Goal: Task Accomplishment & Management: Manage account settings

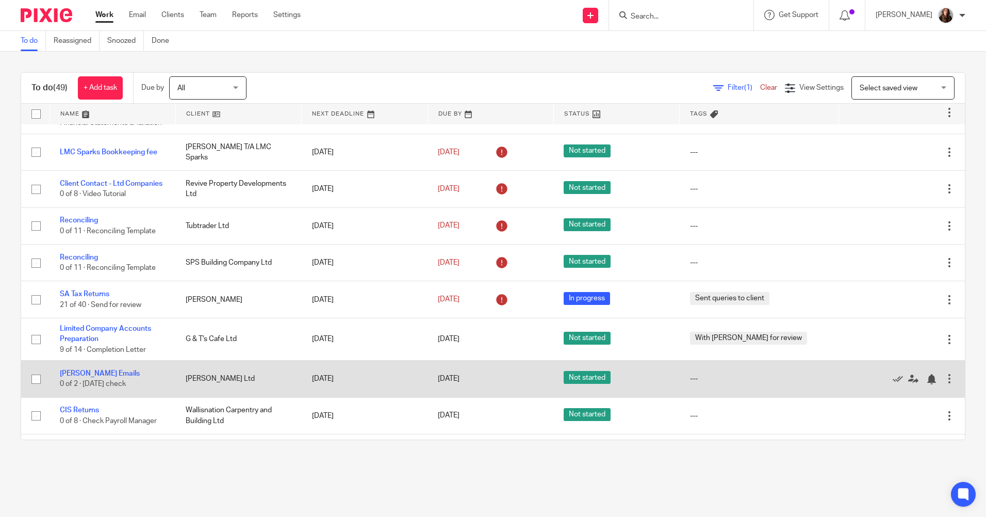
scroll to position [309, 0]
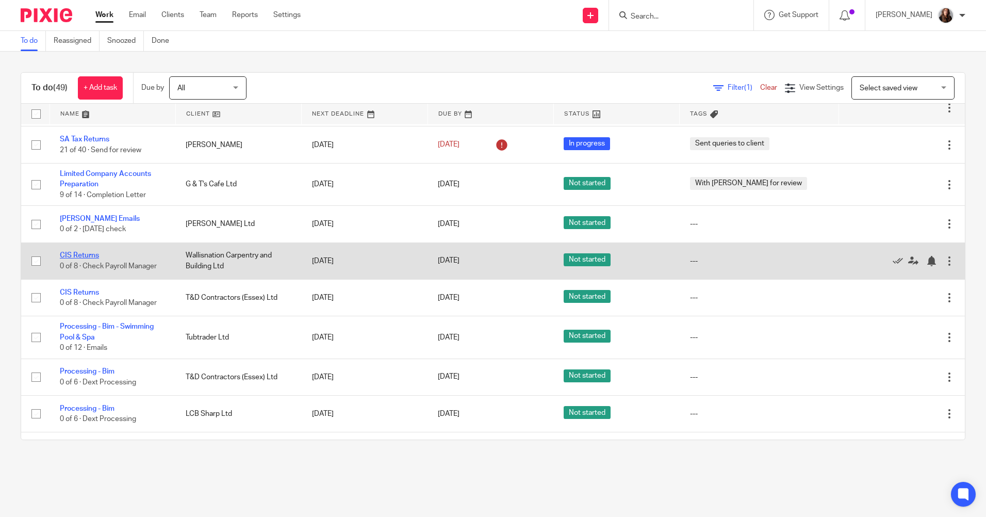
click at [85, 257] on link "CIS Returns" at bounding box center [79, 255] width 39 height 7
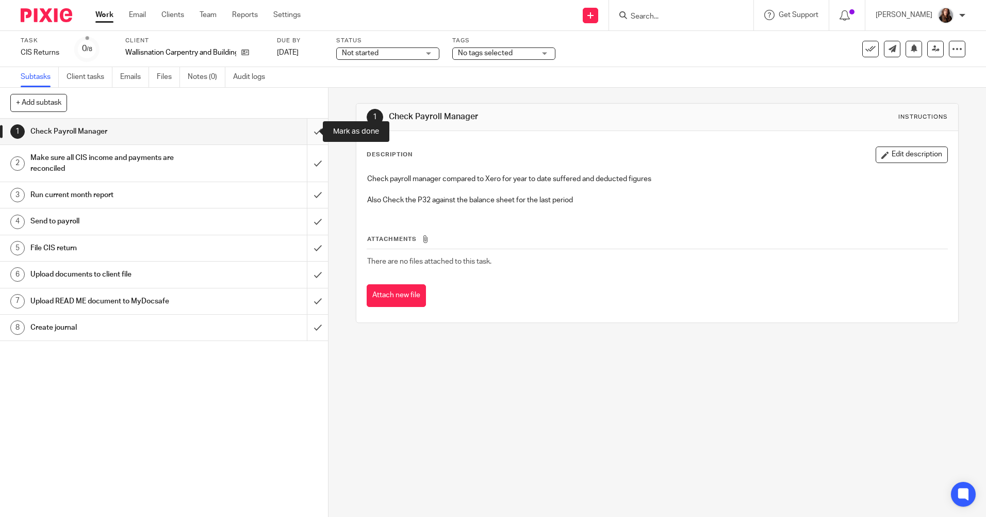
click at [303, 133] on input "submit" at bounding box center [164, 132] width 328 height 26
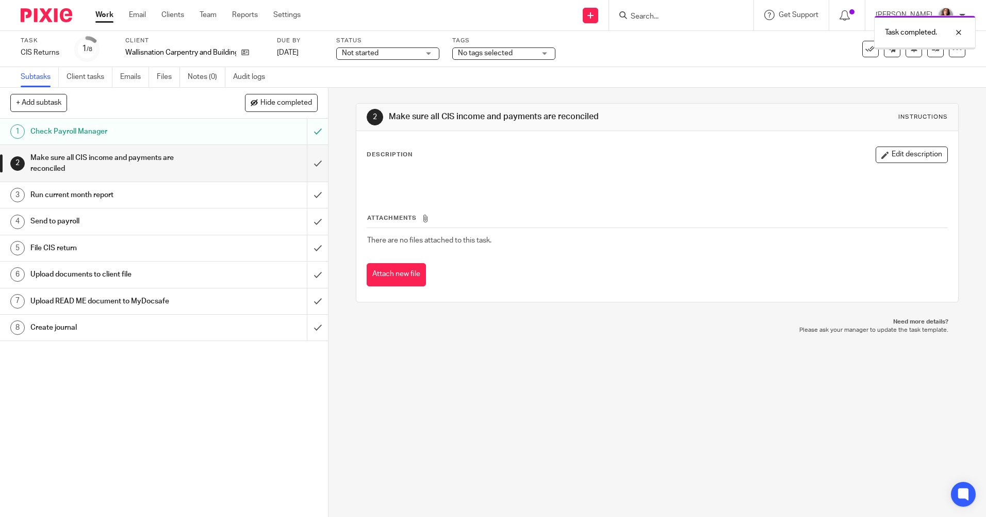
click at [308, 162] on input "submit" at bounding box center [164, 163] width 328 height 37
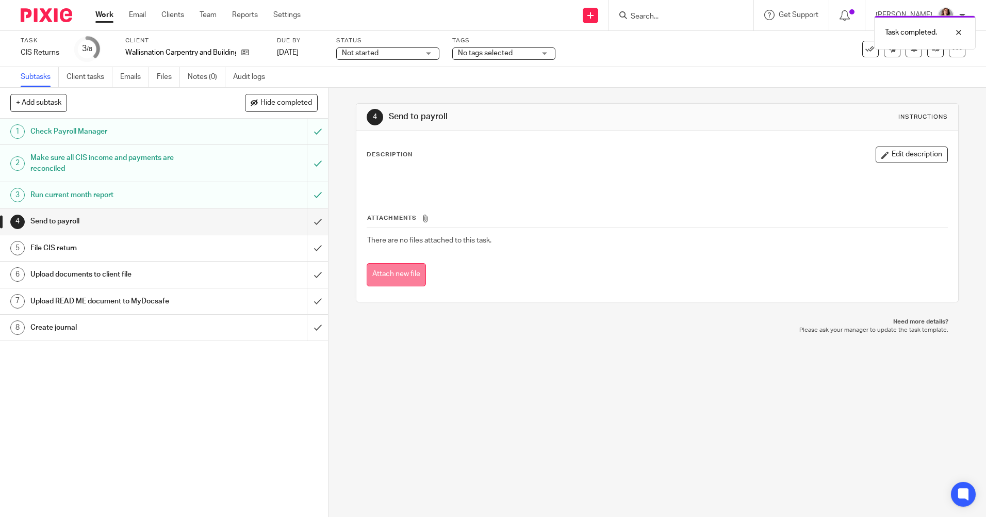
click at [407, 276] on button "Attach new file" at bounding box center [396, 274] width 59 height 23
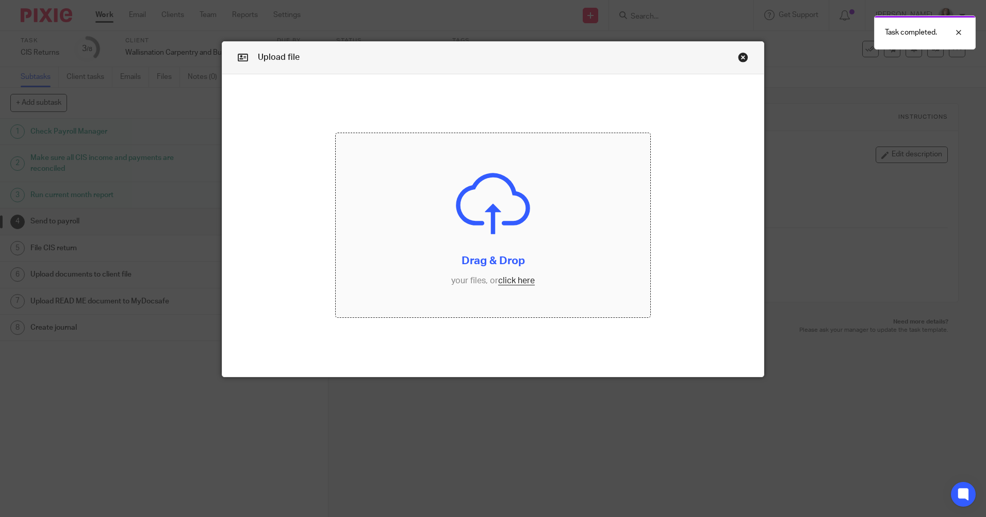
click at [488, 251] on input "file" at bounding box center [493, 225] width 315 height 184
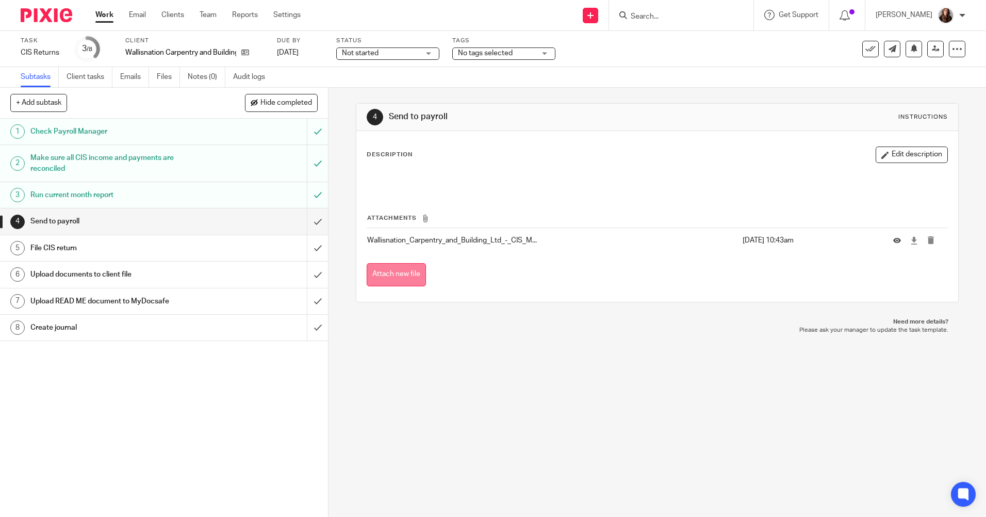
click at [402, 279] on button "Attach new file" at bounding box center [396, 274] width 59 height 23
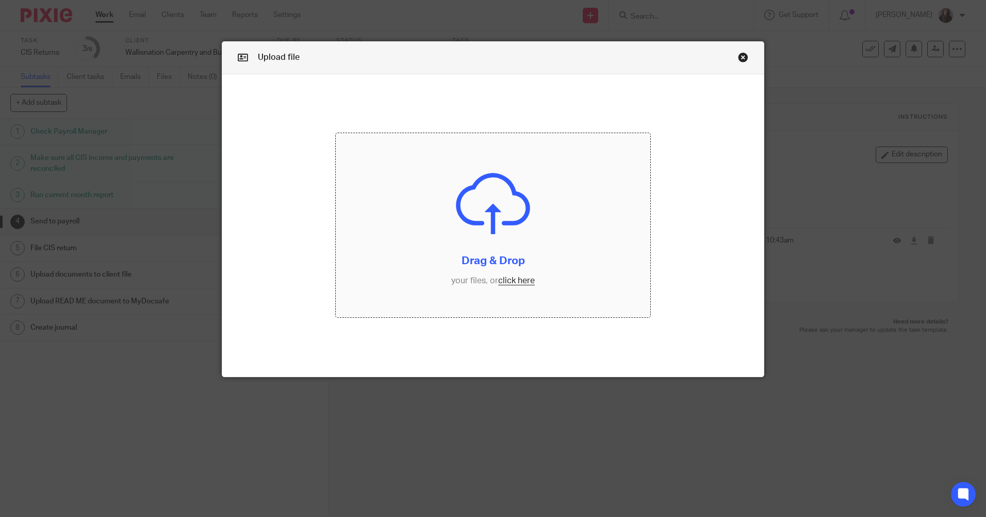
click at [494, 232] on input "file" at bounding box center [493, 225] width 315 height 184
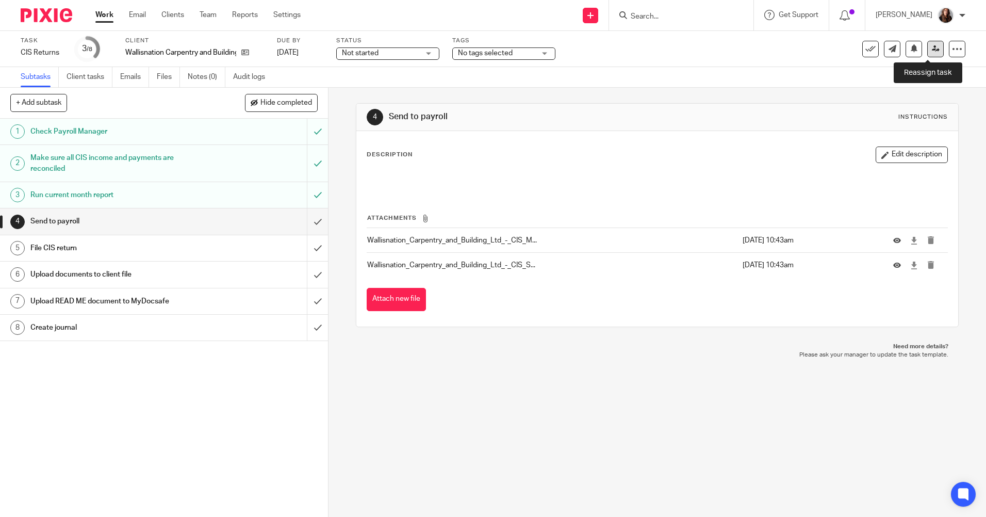
click at [934, 49] on link at bounding box center [935, 49] width 17 height 17
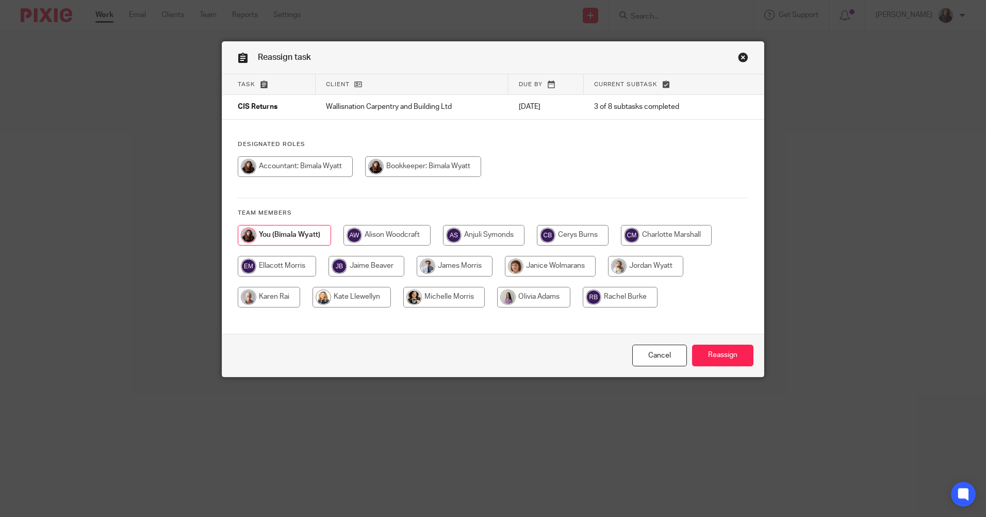
click at [449, 268] on input "radio" at bounding box center [455, 266] width 76 height 21
radio input "true"
click at [720, 344] on input "Reassign" at bounding box center [722, 355] width 61 height 22
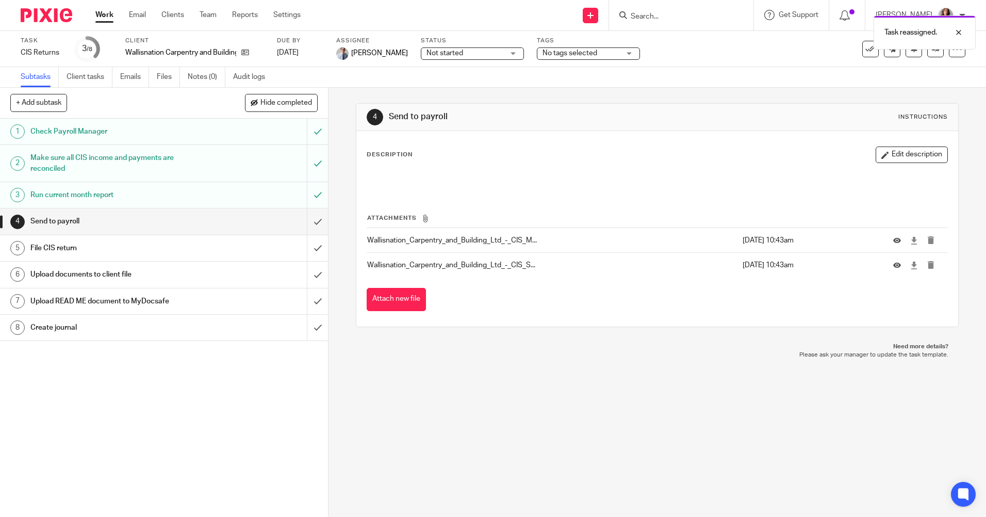
click at [106, 15] on link "Work" at bounding box center [104, 15] width 18 height 10
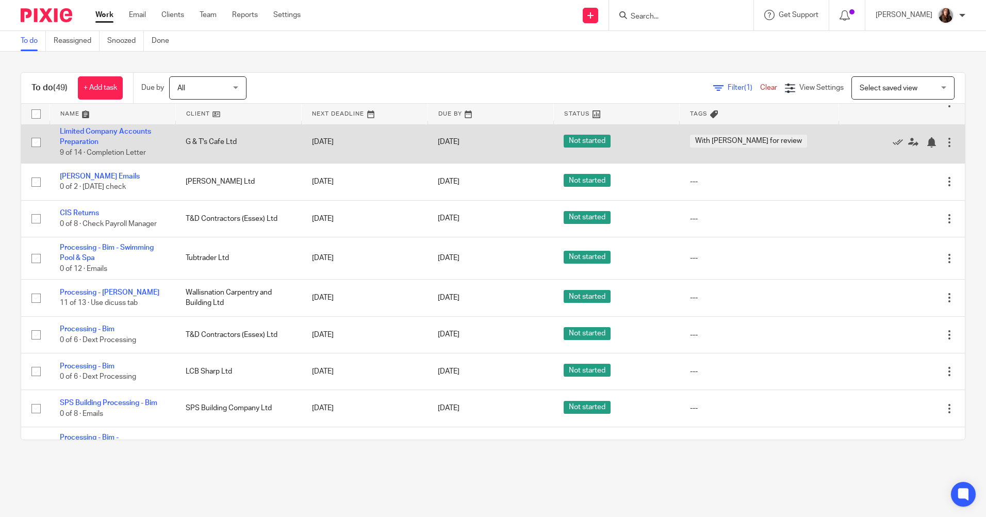
scroll to position [361, 0]
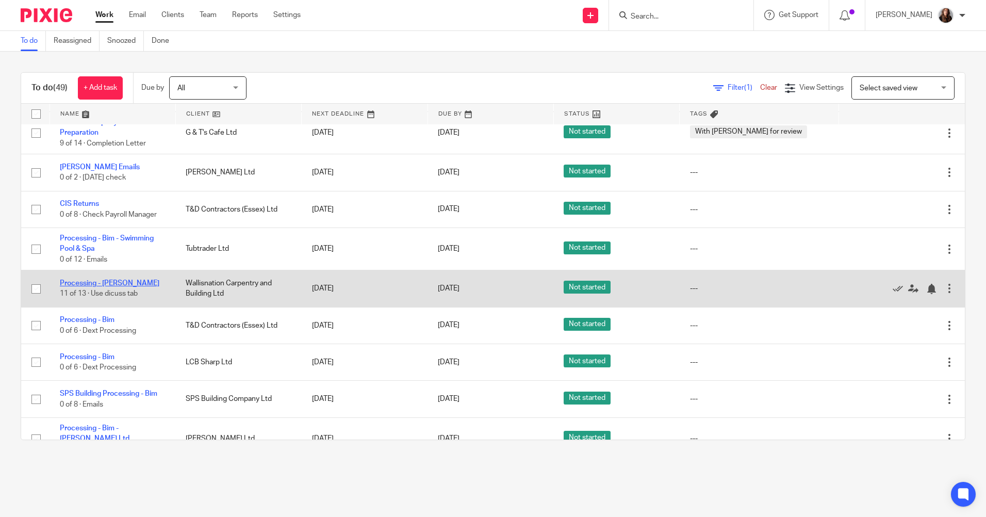
click at [108, 282] on link "Processing - [PERSON_NAME]" at bounding box center [110, 283] width 100 height 7
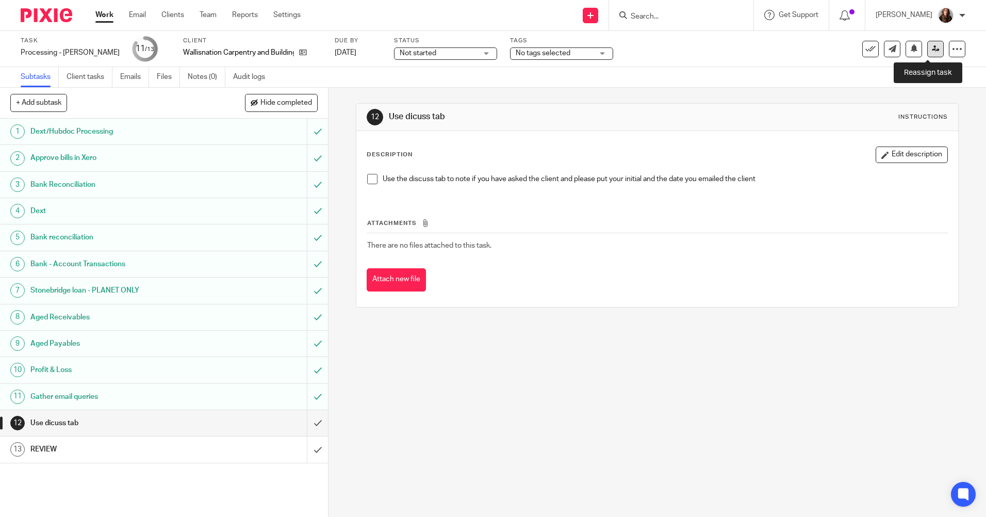
click at [932, 49] on icon at bounding box center [936, 49] width 8 height 8
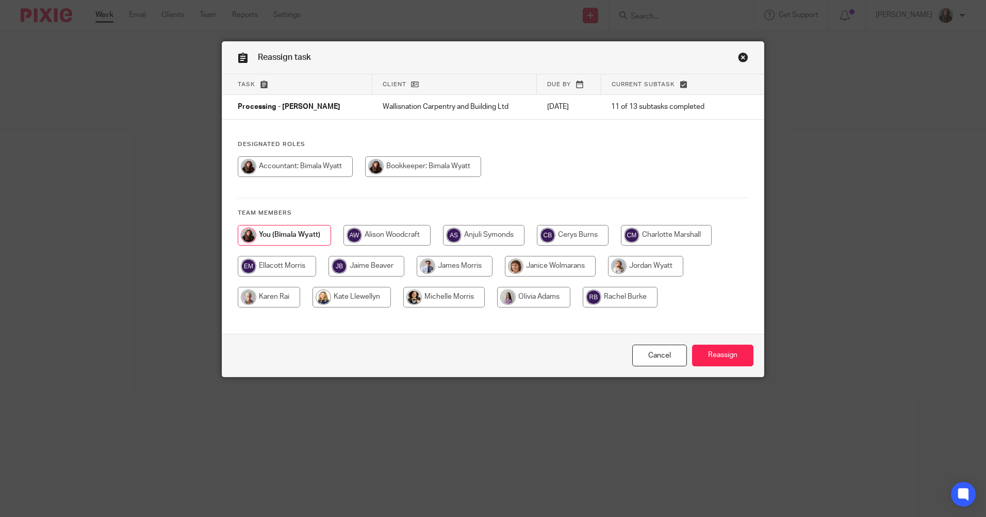
drag, startPoint x: 350, startPoint y: 262, endPoint x: 654, endPoint y: 352, distance: 317.7
click at [351, 263] on input "radio" at bounding box center [366, 266] width 76 height 21
radio input "true"
click at [722, 353] on input "Reassign" at bounding box center [722, 355] width 61 height 22
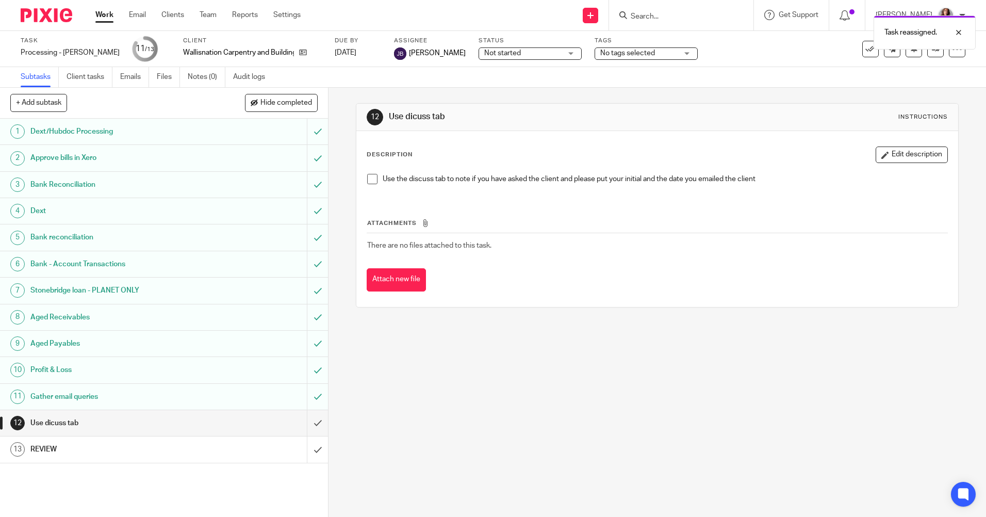
drag, startPoint x: 103, startPoint y: 18, endPoint x: 121, endPoint y: 18, distance: 18.1
click at [104, 17] on link "Work" at bounding box center [104, 15] width 18 height 10
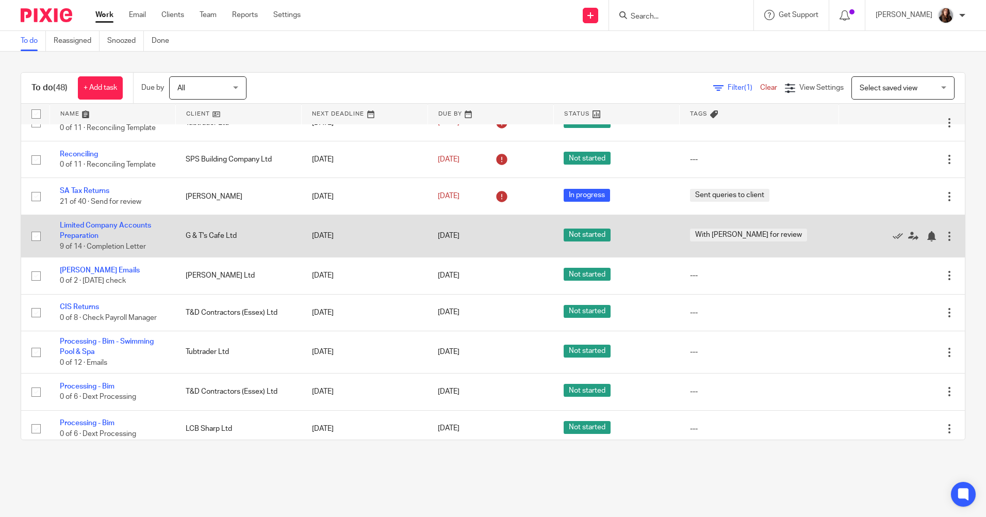
scroll to position [309, 0]
